Goal: Information Seeking & Learning: Find specific fact

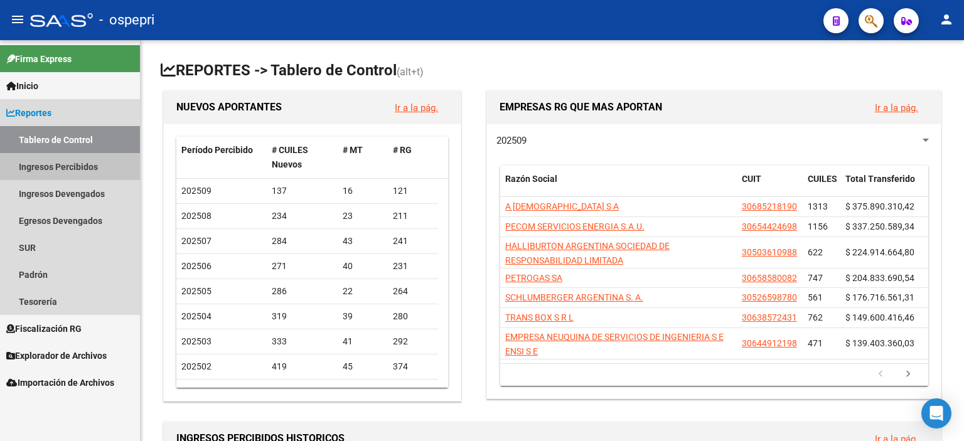
click at [59, 168] on link "Ingresos Percibidos" at bounding box center [70, 166] width 140 height 27
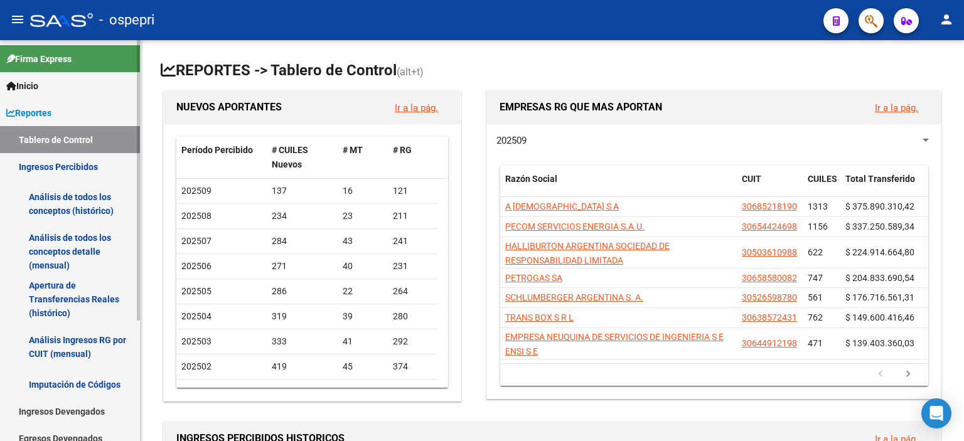
click at [40, 340] on link "Análisis Ingresos RG por CUIT (mensual)" at bounding box center [70, 347] width 140 height 48
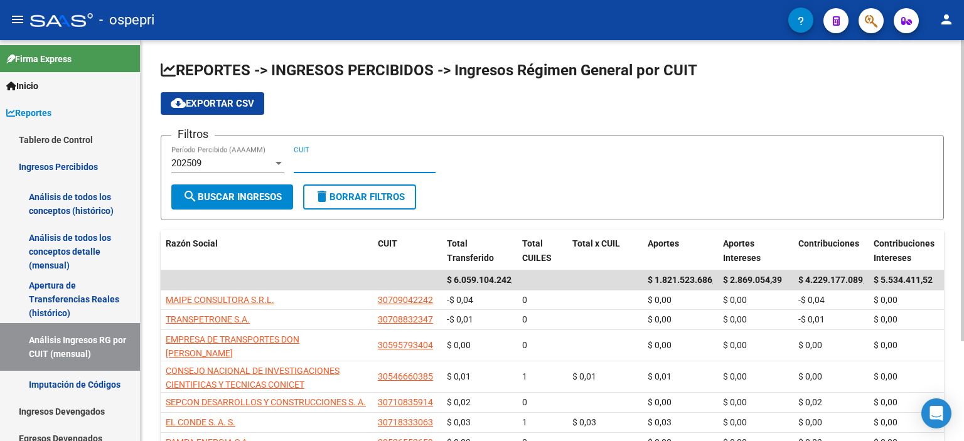
click at [317, 164] on input "CUIT" at bounding box center [365, 163] width 142 height 11
click at [346, 168] on div "CUIT" at bounding box center [365, 159] width 142 height 27
paste input "23-29497898-4"
type input "23-29497898-4"
click at [208, 187] on button "search Buscar Ingresos" at bounding box center [232, 197] width 122 height 25
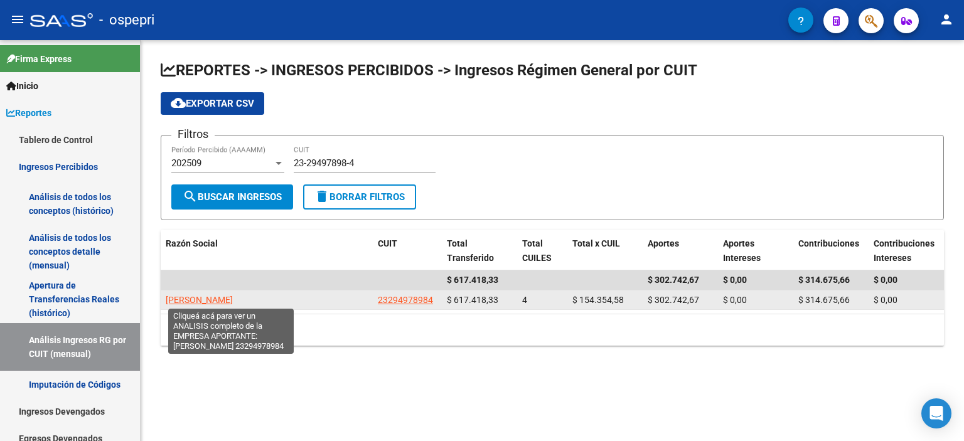
click at [230, 295] on span "[PERSON_NAME]" at bounding box center [199, 300] width 67 height 10
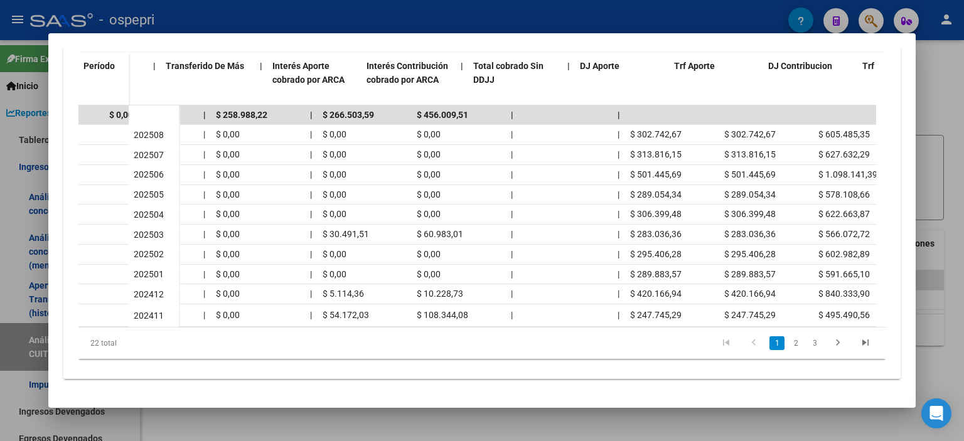
scroll to position [0, 677]
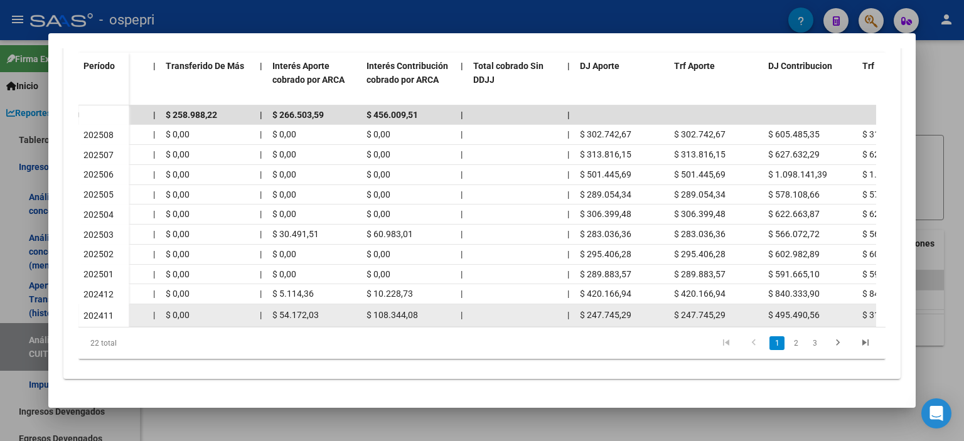
click at [701, 312] on div "$ 247.745,29" at bounding box center [716, 315] width 84 height 14
drag, startPoint x: 685, startPoint y: 316, endPoint x: 781, endPoint y: 316, distance: 96.1
click at [781, 316] on div "$ 258.800,22 $ 183.927,61 $ 74.872,61 help 271 | $ 743.235,85 $ 559.308,24 | | …" at bounding box center [201, 316] width 1501 height 23
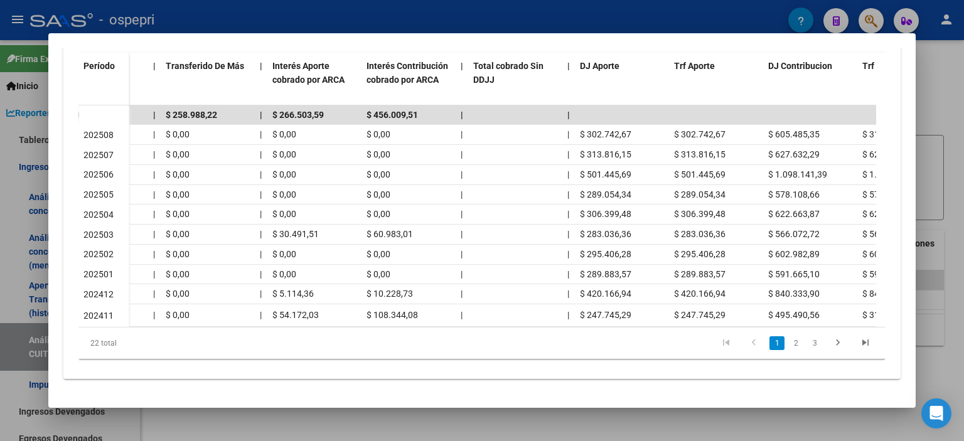
drag, startPoint x: 759, startPoint y: 327, endPoint x: 849, endPoint y: 320, distance: 90.1
click at [849, 320] on div "Período Deuda Total Con Intereses Deuda Bruta Neto de Fiscalización e Incobrabl…" at bounding box center [481, 206] width 807 height 306
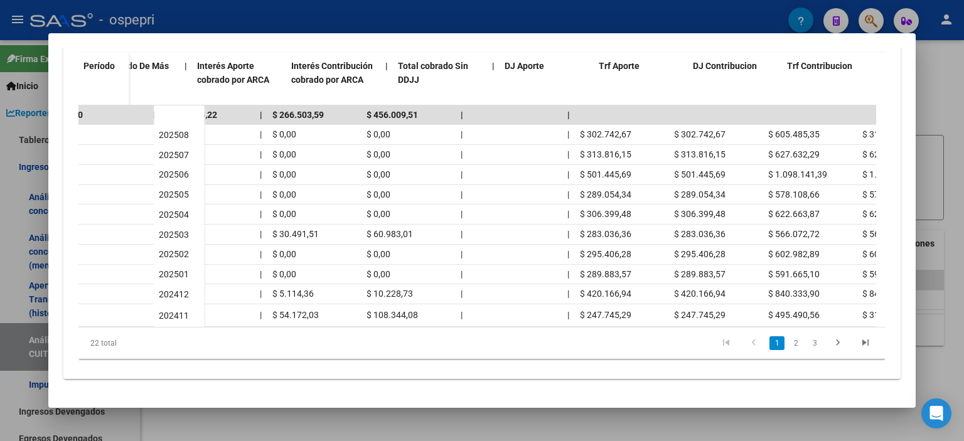
scroll to position [0, 753]
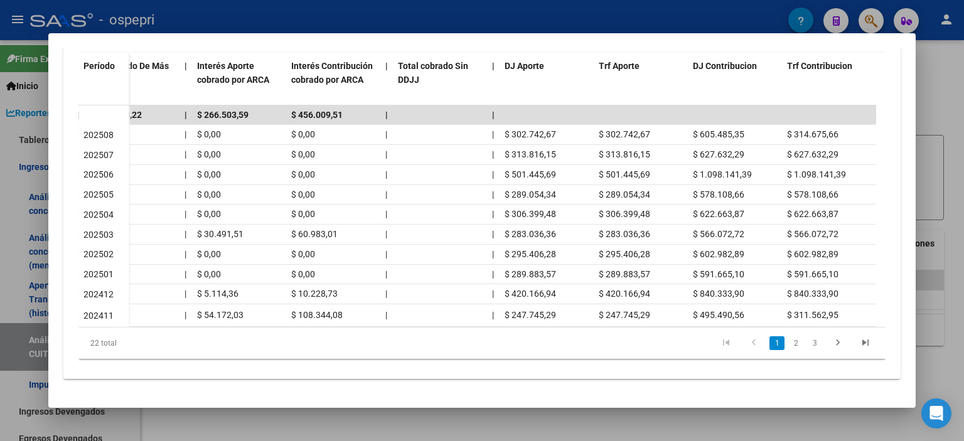
click at [929, 105] on div at bounding box center [482, 220] width 964 height 441
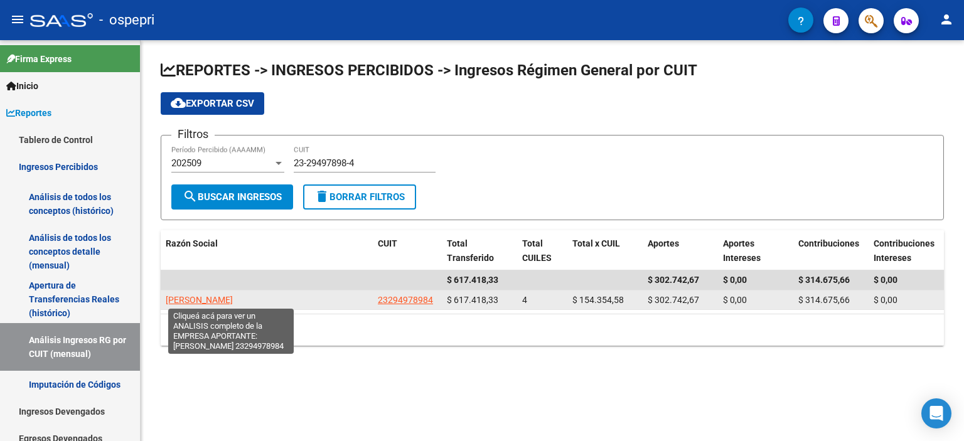
click at [233, 295] on span "[PERSON_NAME]" at bounding box center [199, 300] width 67 height 10
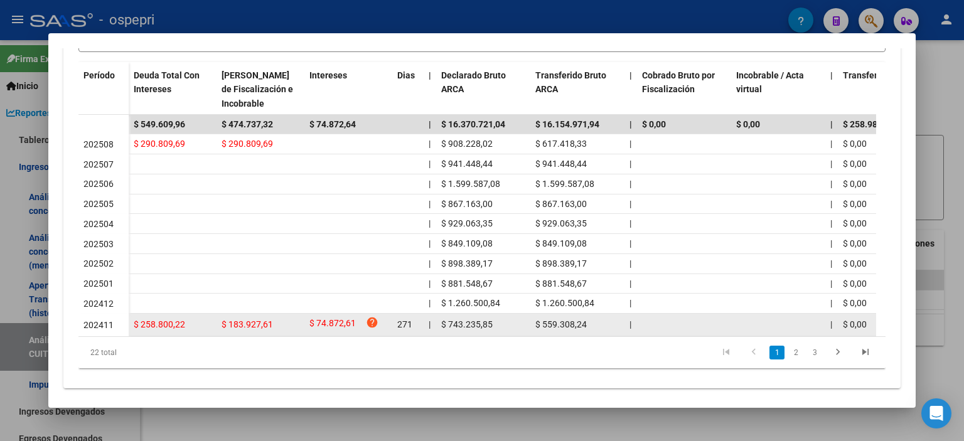
scroll to position [362, 0]
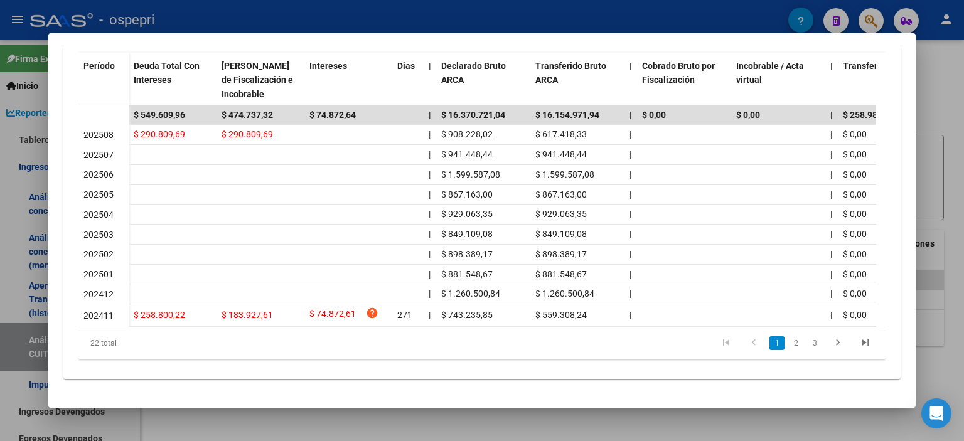
click at [939, 96] on div at bounding box center [482, 220] width 964 height 441
